Goal: Check status

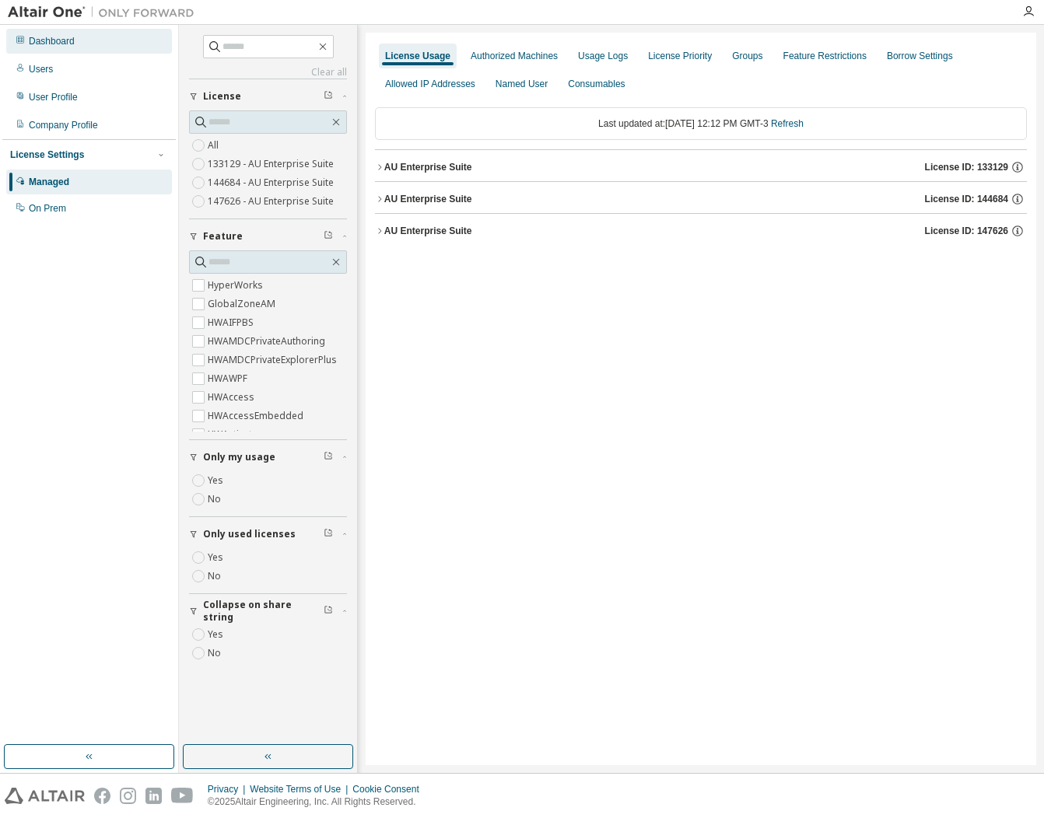
click at [64, 39] on div "Dashboard" at bounding box center [52, 41] width 46 height 12
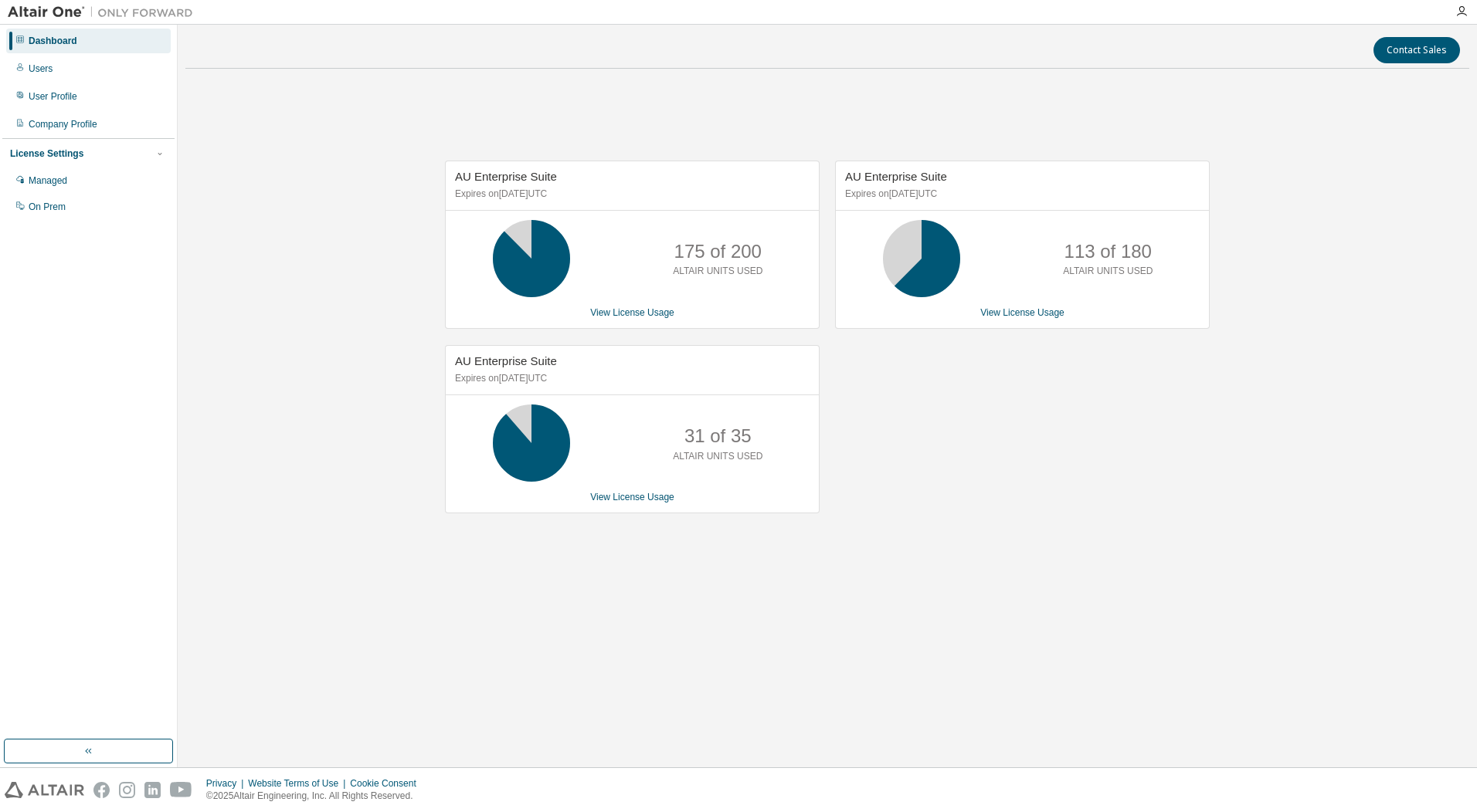
click at [997, 525] on div "AU Enterprise Suite Expires on [DATE] UTC 113 of 180 ALTAIR UNITS USED View Lic…" at bounding box center [1014, 345] width 390 height 369
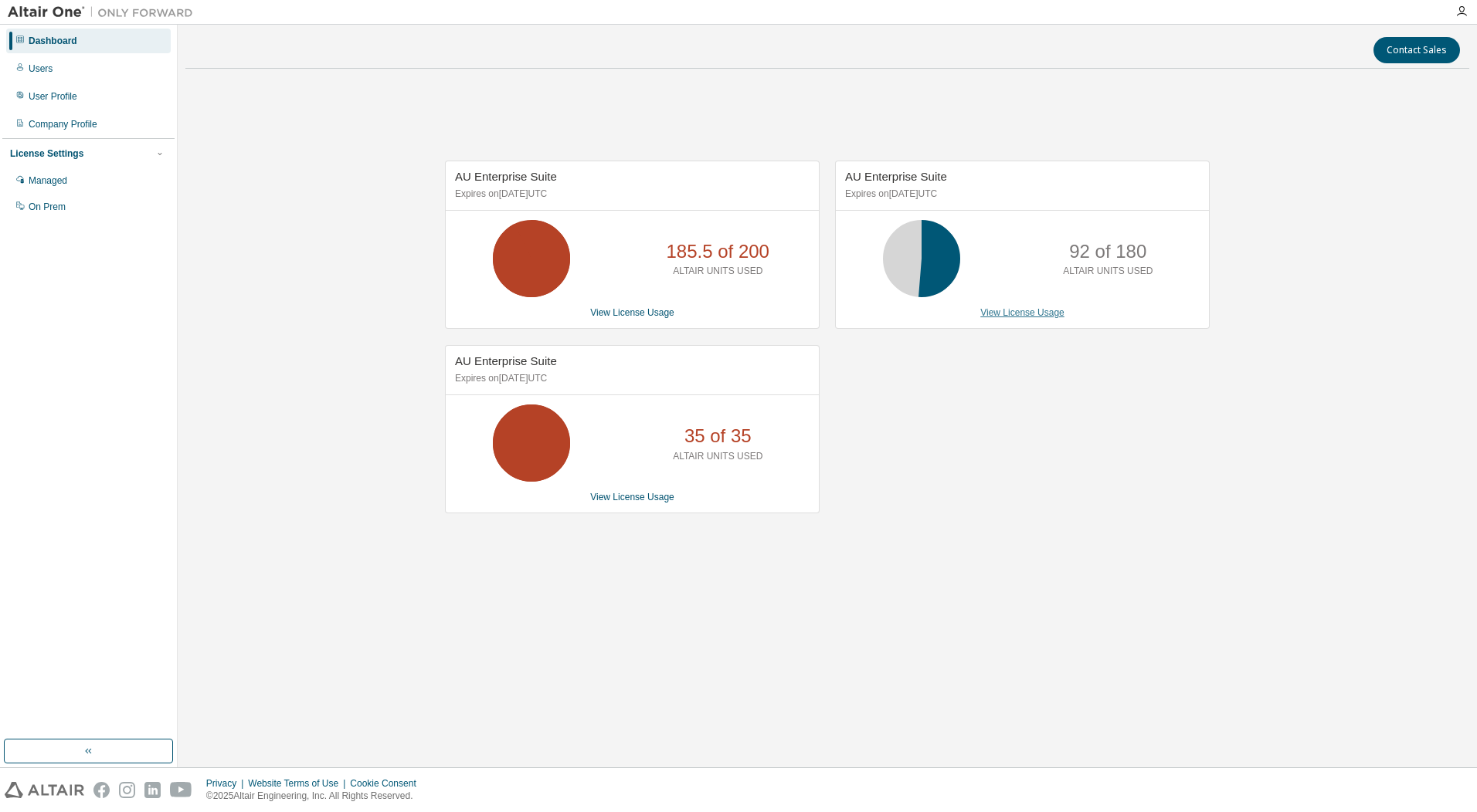
click at [1029, 317] on link "View License Usage" at bounding box center [1022, 312] width 84 height 11
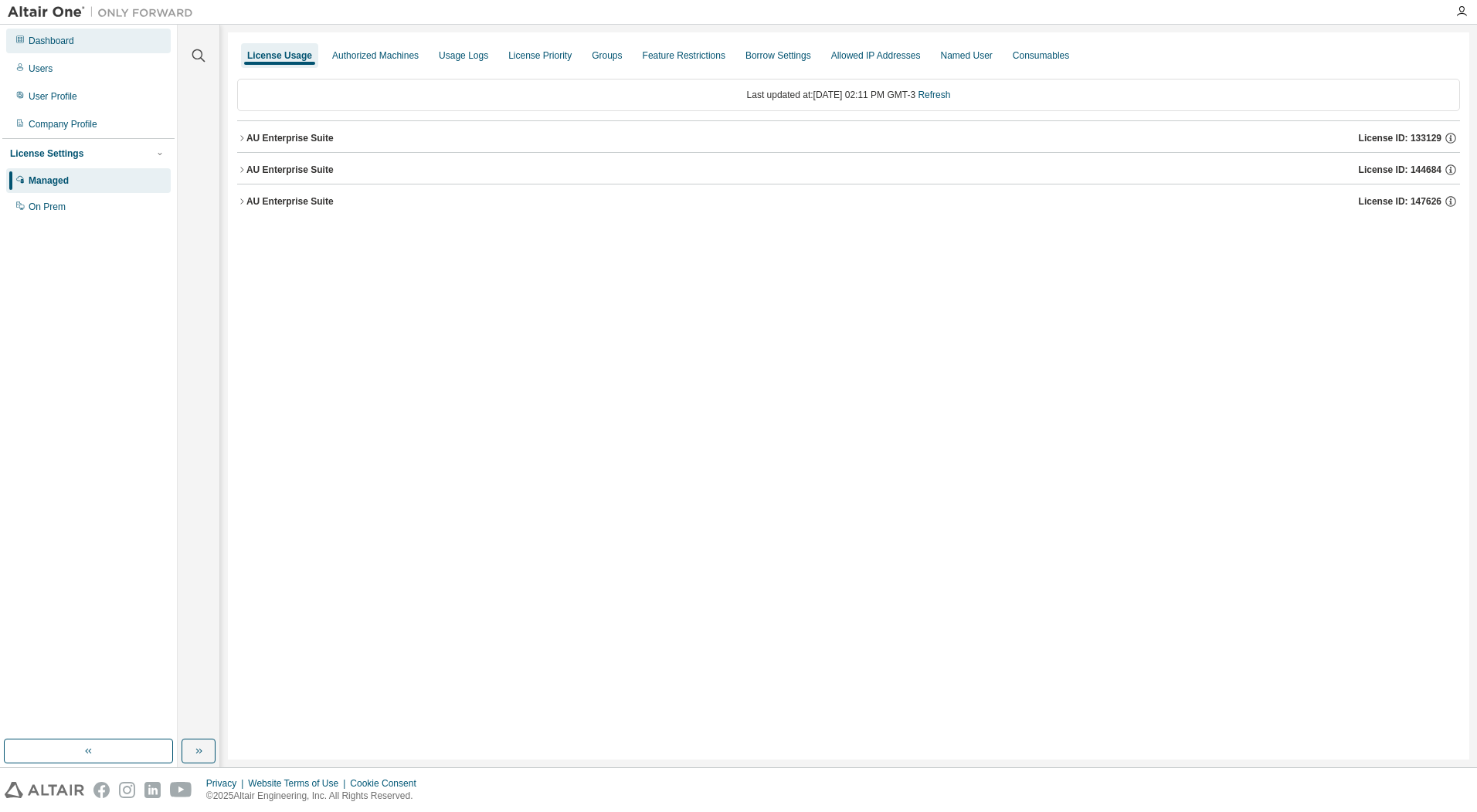
click at [74, 42] on div "Dashboard" at bounding box center [88, 41] width 165 height 25
